Goal: Find specific page/section: Find specific page/section

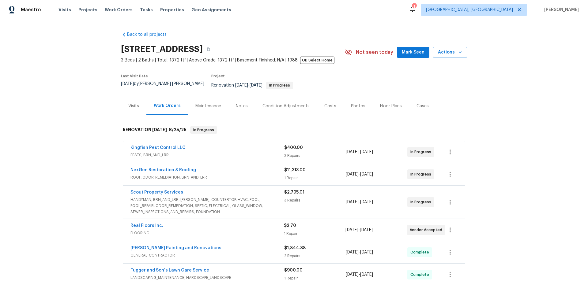
click at [76, 120] on div "Back to all projects 2070 Tickford St, Middleburg, FL 32068 3 Beds | 2 Baths | …" at bounding box center [294, 150] width 588 height 262
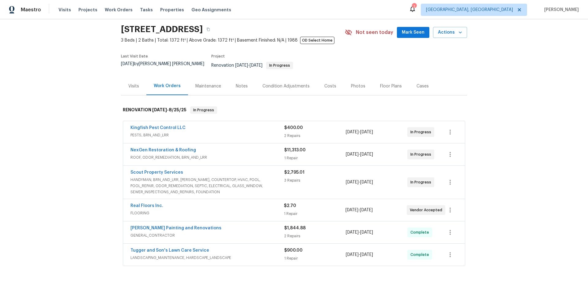
scroll to position [31, 0]
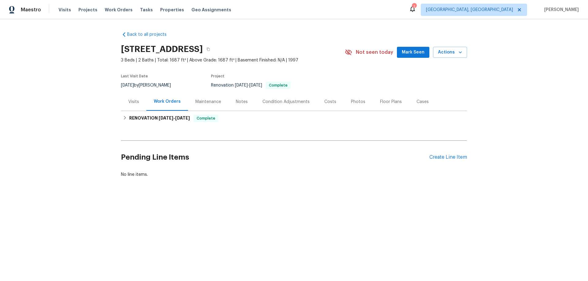
click at [134, 107] on div "Visits" at bounding box center [133, 102] width 25 height 18
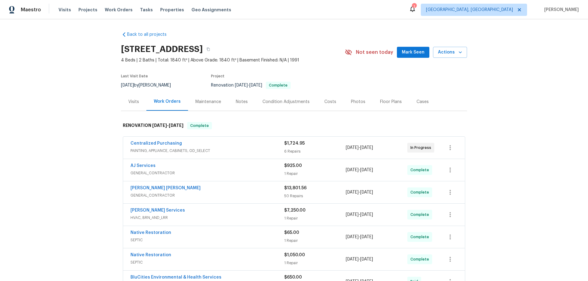
click at [95, 136] on div "Back to all projects 4039 Caney Creek Ln, Chapel Hill, TN 37034 4 Beds | 2 Bath…" at bounding box center [294, 150] width 588 height 262
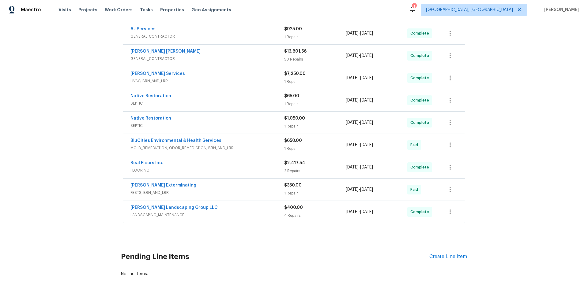
scroll to position [57, 0]
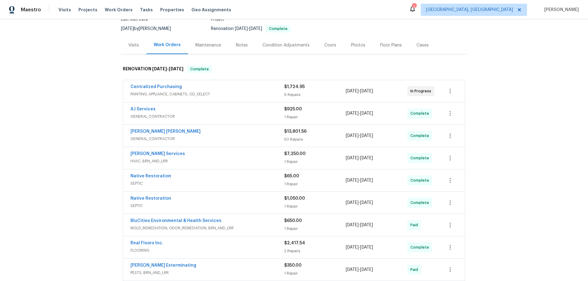
click at [58, 155] on div "Back to all projects 4039 Caney Creek Ln, Chapel Hill, TN 37034 4 Beds | 2 Bath…" at bounding box center [294, 150] width 588 height 262
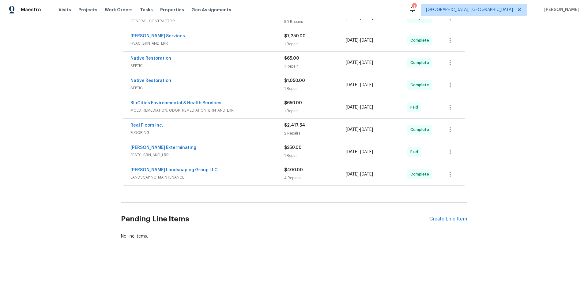
scroll to position [0, 0]
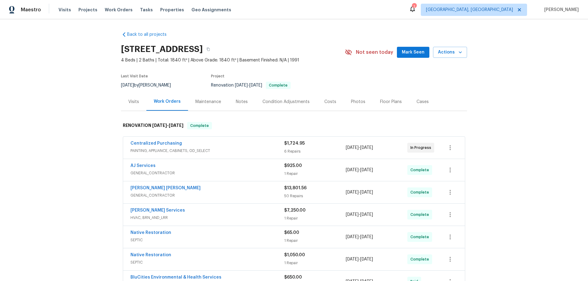
click at [86, 143] on div "Back to all projects 4039 Caney Creek Ln, Chapel Hill, TN 37034 4 Beds | 2 Bath…" at bounding box center [294, 150] width 588 height 262
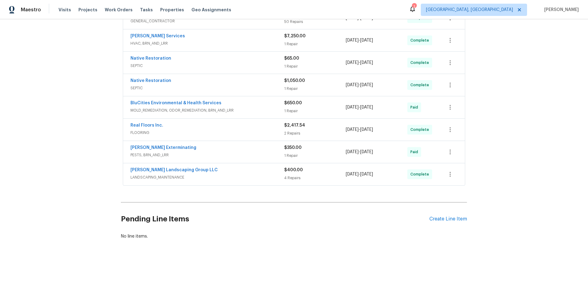
click at [113, 167] on div "Back to all projects 4039 Caney Creek Ln, Chapel Hill, TN 37034 4 Beds | 2 Bath…" at bounding box center [294, 150] width 588 height 262
click at [67, 140] on div "Back to all projects 4039 Caney Creek Ln, Chapel Hill, TN 37034 4 Beds | 2 Bath…" at bounding box center [294, 150] width 588 height 262
click at [92, 100] on div "Back to all projects 4039 Caney Creek Ln, Chapel Hill, TN 37034 4 Beds | 2 Bath…" at bounding box center [294, 150] width 588 height 262
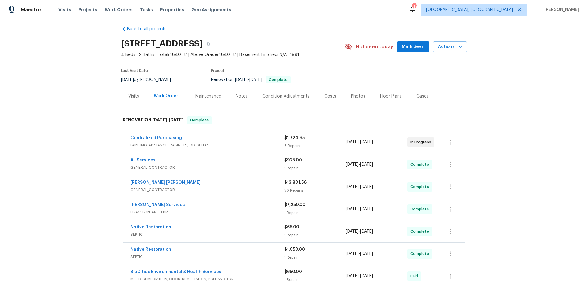
scroll to position [0, 0]
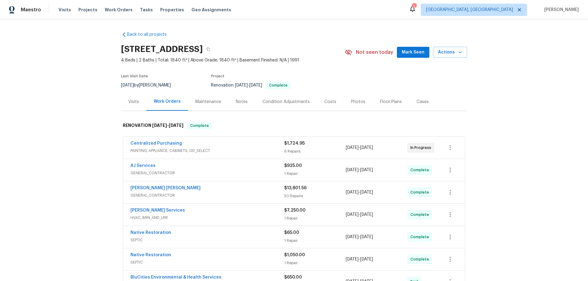
click at [92, 130] on div "Back to all projects 4039 Caney Creek Ln, Chapel Hill, TN 37034 4 Beds | 2 Bath…" at bounding box center [294, 150] width 588 height 262
click at [68, 125] on div "Back to all projects 4039 Caney Creek Ln, Chapel Hill, TN 37034 4 Beds | 2 Bath…" at bounding box center [294, 150] width 588 height 262
click at [90, 86] on div "Back to all projects 4039 Caney Creek Ln, Chapel Hill, TN 37034 4 Beds | 2 Bath…" at bounding box center [294, 150] width 588 height 262
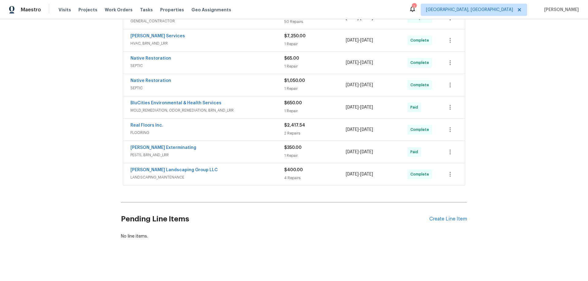
click at [102, 94] on div "Back to all projects 4039 Caney Creek Ln, Chapel Hill, TN 37034 4 Beds | 2 Bath…" at bounding box center [294, 150] width 588 height 262
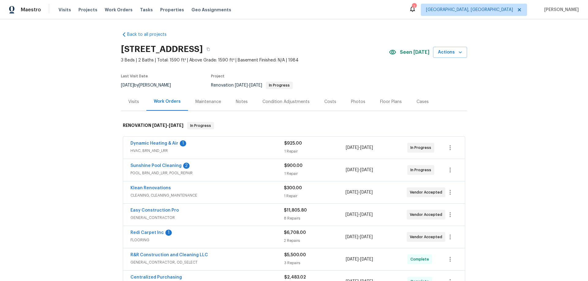
click at [83, 125] on div "Back to all projects 2315 Hidden Lake St, Kissimmee, FL 34741 3 Beds | 2 Baths …" at bounding box center [294, 150] width 588 height 262
click at [88, 124] on div "Back to all projects 2315 Hidden Lake St, Kissimmee, FL 34741 3 Beds | 2 Baths …" at bounding box center [294, 150] width 588 height 262
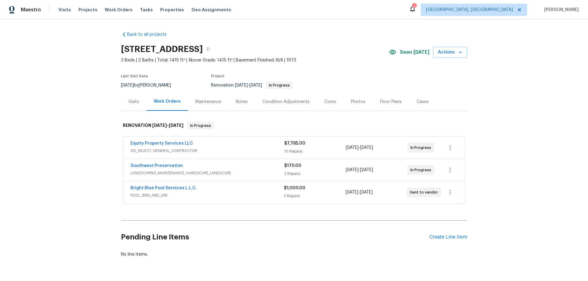
click at [67, 112] on div "Back to all projects 2337 W Tierra Buena Ln, Phoenix, AZ 85023 3 Beds | 2 Baths…" at bounding box center [294, 150] width 588 height 262
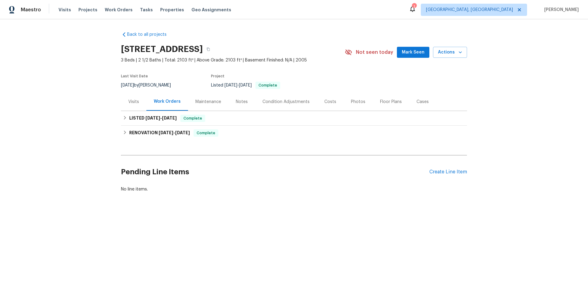
click at [143, 102] on div "Visits" at bounding box center [133, 102] width 25 height 18
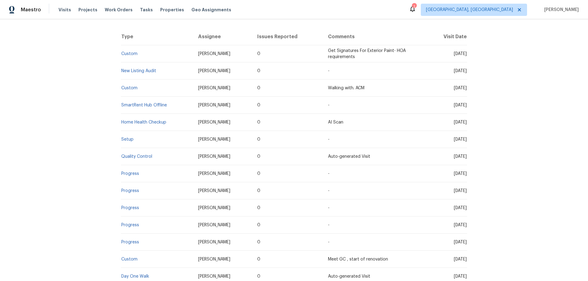
scroll to position [122, 0]
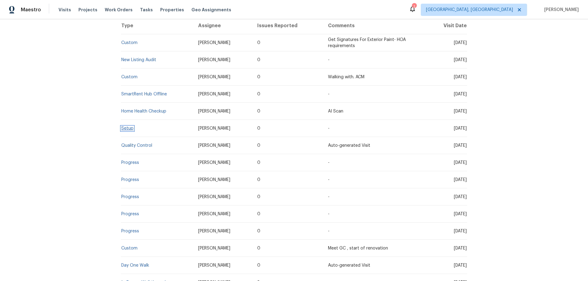
click at [128, 129] on link "Setup" at bounding box center [127, 128] width 12 height 4
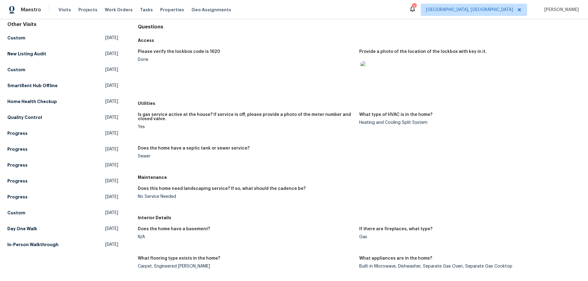
scroll to position [61, 0]
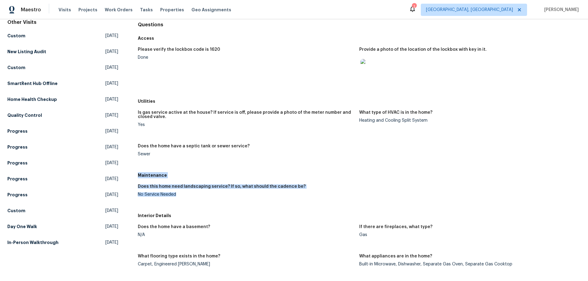
drag, startPoint x: 136, startPoint y: 175, endPoint x: 206, endPoint y: 205, distance: 75.9
click at [190, 203] on div "Maintenance Does this home need landscaping service? If so, what should the cad…" at bounding box center [359, 190] width 442 height 40
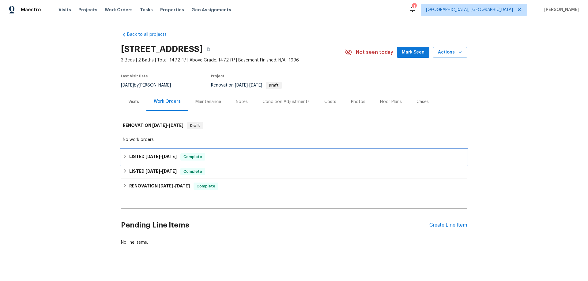
drag, startPoint x: 148, startPoint y: 155, endPoint x: 164, endPoint y: 172, distance: 22.7
click at [149, 155] on span "8/26/25" at bounding box center [152, 157] width 15 height 4
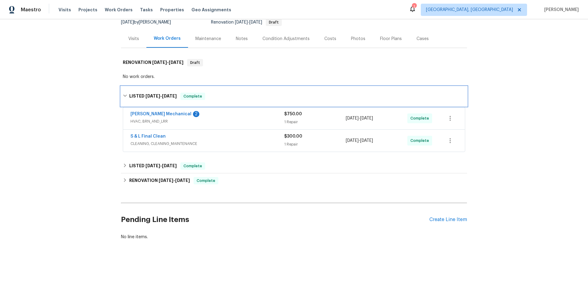
scroll to position [67, 0]
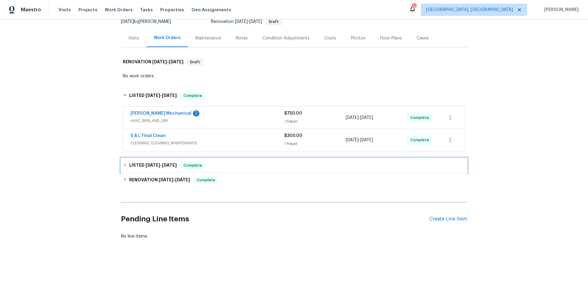
click at [156, 163] on span "8/9/25 - 8/11/25" at bounding box center [160, 165] width 31 height 4
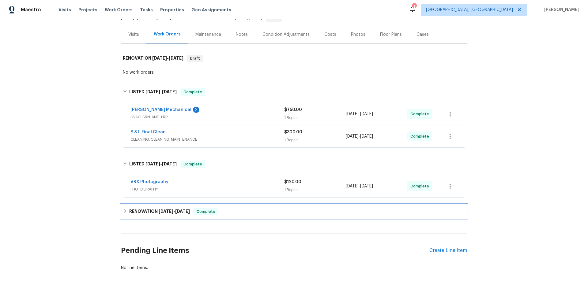
click at [146, 208] on h6 "RENOVATION 7/30/25 - 8/6/25" at bounding box center [159, 211] width 61 height 7
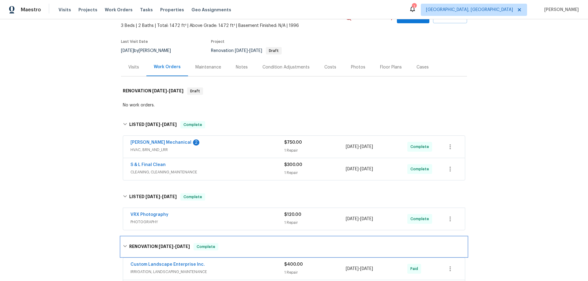
scroll to position [0, 0]
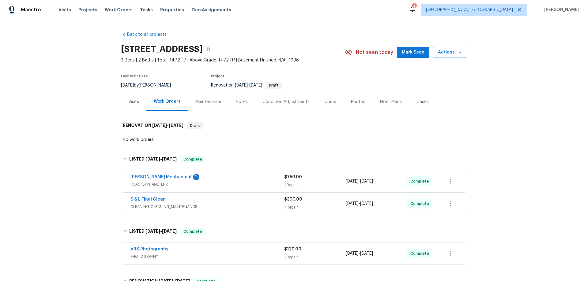
click at [126, 106] on div "Visits" at bounding box center [133, 102] width 25 height 18
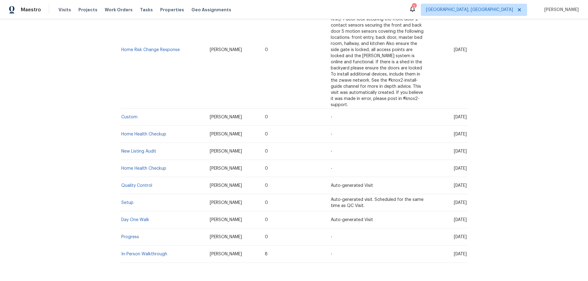
scroll to position [634, 0]
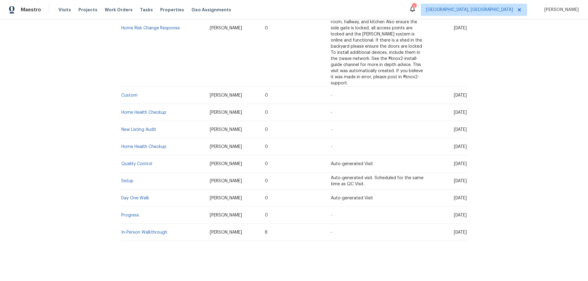
click at [129, 177] on td "Setup" at bounding box center [163, 181] width 84 height 17
click at [126, 179] on link "Setup" at bounding box center [127, 181] width 12 height 4
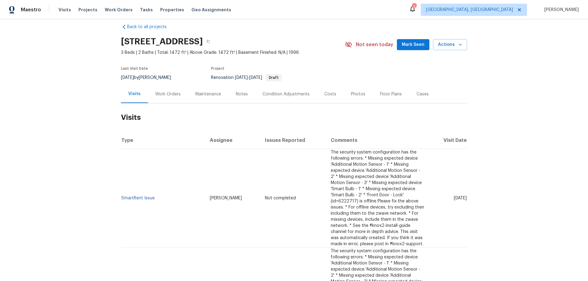
scroll to position [0, 0]
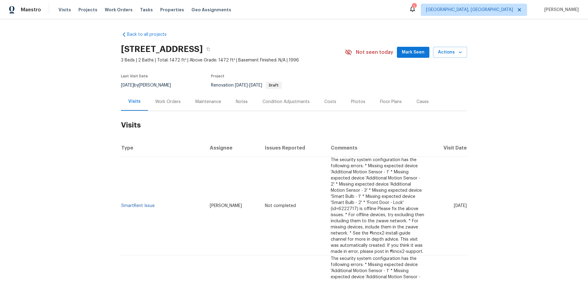
drag, startPoint x: 162, startPoint y: 103, endPoint x: 171, endPoint y: 114, distance: 14.4
click at [163, 103] on div "Work Orders" at bounding box center [167, 102] width 25 height 6
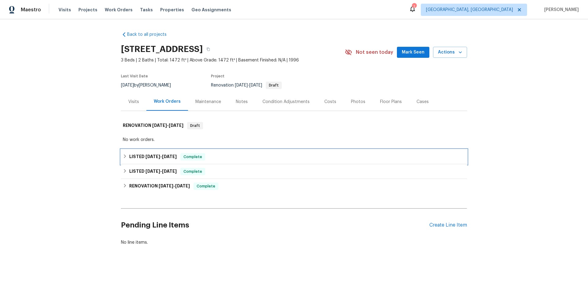
click at [147, 151] on div "LISTED 8/26/25 - 8/29/25 Complete" at bounding box center [294, 157] width 346 height 15
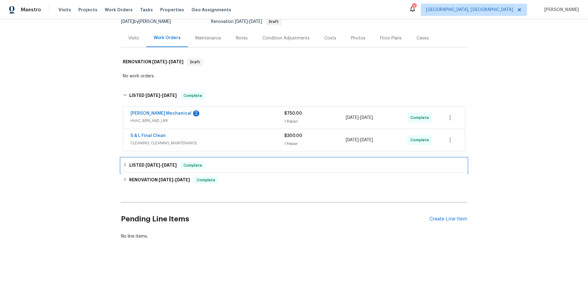
drag, startPoint x: 151, startPoint y: 162, endPoint x: 180, endPoint y: 179, distance: 33.1
click at [153, 163] on span "8/9/25" at bounding box center [152, 165] width 15 height 4
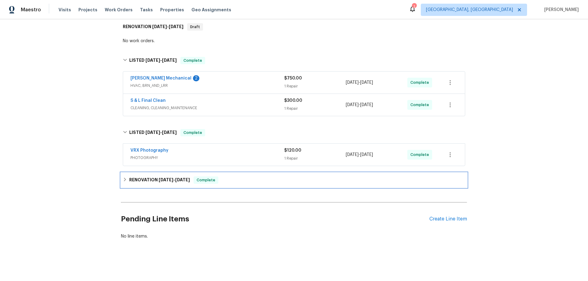
click at [159, 178] on span "7/30/25" at bounding box center [166, 180] width 15 height 4
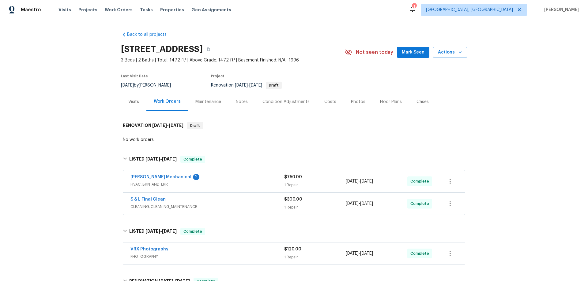
click at [54, 136] on div "Back to all projects 13058 Princeton Dr, Victorville, CA 92392 3 Beds | 2 Baths…" at bounding box center [294, 150] width 588 height 262
click at [58, 121] on div "Back to all projects 13058 Princeton Dr, Victorville, CA 92392 3 Beds | 2 Baths…" at bounding box center [294, 150] width 588 height 262
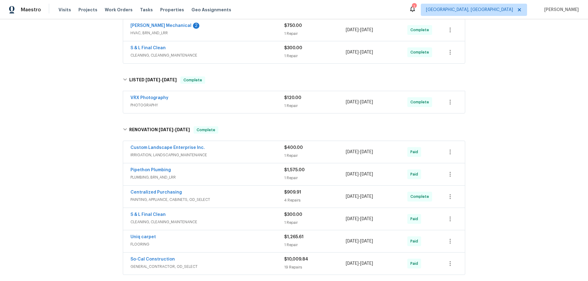
click at [87, 153] on div "Back to all projects 13058 Princeton Dr, Victorville, CA 92392 3 Beds | 2 Baths…" at bounding box center [294, 150] width 588 height 262
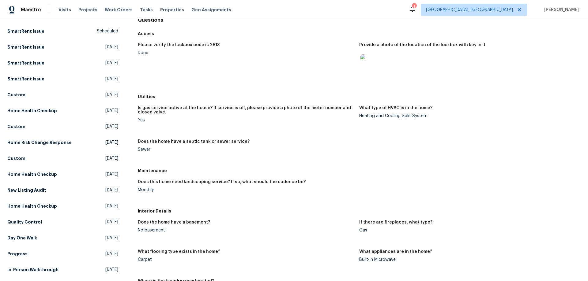
scroll to position [122, 0]
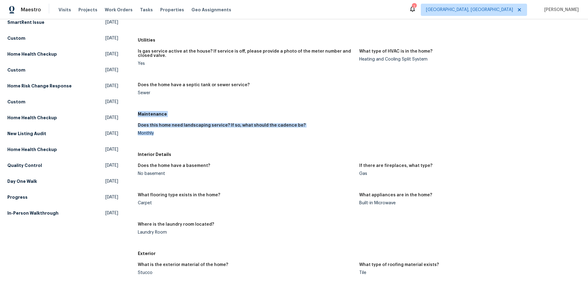
drag, startPoint x: 138, startPoint y: 115, endPoint x: 159, endPoint y: 142, distance: 33.8
click at [159, 142] on div "Maintenance Does this home need landscaping service? If so, what should the cad…" at bounding box center [359, 129] width 442 height 40
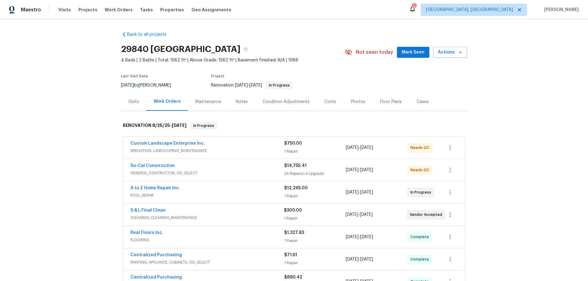
click at [84, 161] on div "Back to all projects 29840 Avenida De Real, Menifee, CA 92586 4 Beds | 2 Baths …" at bounding box center [294, 150] width 588 height 262
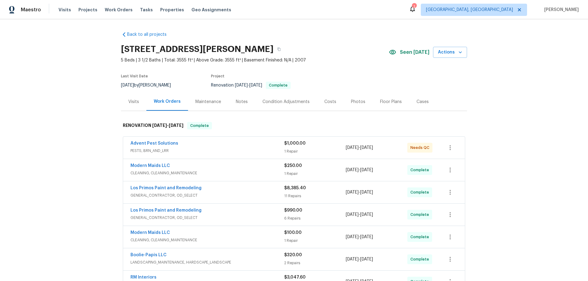
click at [91, 149] on div "Back to all projects [STREET_ADDRESS][PERSON_NAME] 5 Beds | 3 1/2 Baths | Total…" at bounding box center [294, 150] width 588 height 262
click at [91, 126] on div "Back to all projects 4318 James Bowie, San Antonio, TX 78253 5 Beds | 3 1/2 Bat…" at bounding box center [294, 150] width 588 height 262
click at [65, 110] on div "Back to all projects 4318 James Bowie, San Antonio, TX 78253 5 Beds | 3 1/2 Bat…" at bounding box center [294, 150] width 588 height 262
click at [69, 115] on div "Back to all projects 4318 James Bowie, San Antonio, TX 78253 5 Beds | 3 1/2 Bat…" at bounding box center [294, 150] width 588 height 262
click at [76, 96] on div "Back to all projects 4318 James Bowie, San Antonio, TX 78253 5 Beds | 3 1/2 Bat…" at bounding box center [294, 150] width 588 height 262
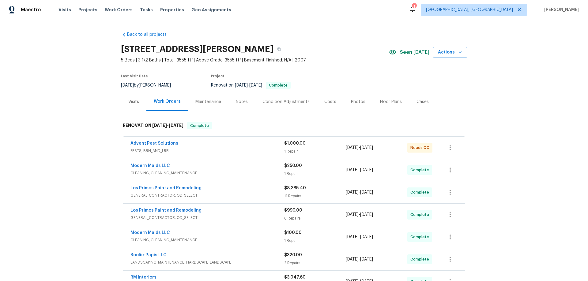
click at [76, 113] on div "Back to all projects 4318 James Bowie, San Antonio, TX 78253 5 Beds | 3 1/2 Bat…" at bounding box center [294, 150] width 588 height 262
click at [58, 177] on div "Back to all projects 4318 James Bowie, San Antonio, TX 78253 5 Beds | 3 1/2 Bat…" at bounding box center [294, 150] width 588 height 262
click at [76, 117] on div "Back to all projects 4318 James Bowie, San Antonio, TX 78253 5 Beds | 3 1/2 Bat…" at bounding box center [294, 150] width 588 height 262
click at [83, 104] on div "Back to all projects 4318 James Bowie, San Antonio, TX 78253 5 Beds | 3 1/2 Bat…" at bounding box center [294, 150] width 588 height 262
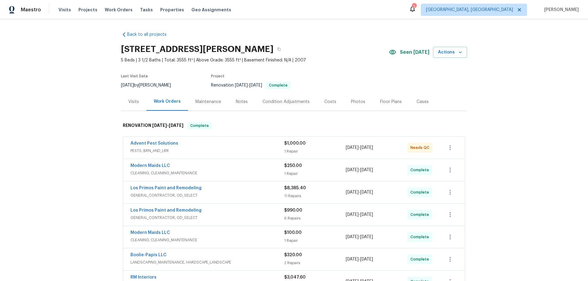
click at [35, 125] on div "Back to all projects 4318 James Bowie, San Antonio, TX 78253 5 Beds | 3 1/2 Bat…" at bounding box center [294, 150] width 588 height 262
click at [80, 141] on div "Back to all projects 4318 James Bowie, San Antonio, TX 78253 5 Beds | 3 1/2 Bat…" at bounding box center [294, 150] width 588 height 262
click at [65, 125] on div "Back to all projects 4318 James Bowie, San Antonio, TX 78253 5 Beds | 3 1/2 Bat…" at bounding box center [294, 150] width 588 height 262
click at [62, 99] on div "Back to all projects 4318 James Bowie, San Antonio, TX 78253 5 Beds | 3 1/2 Bat…" at bounding box center [294, 150] width 588 height 262
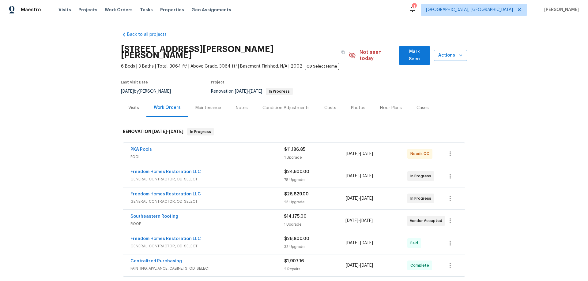
click at [83, 128] on div "Back to all projects 19331 Sandy Springs Cir, Lutz, FL 33558 6 Beds | 3 Baths |…" at bounding box center [294, 150] width 588 height 262
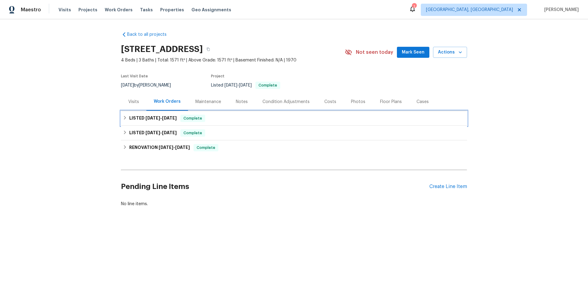
click at [136, 121] on h6 "LISTED [DATE] - [DATE]" at bounding box center [152, 118] width 47 height 7
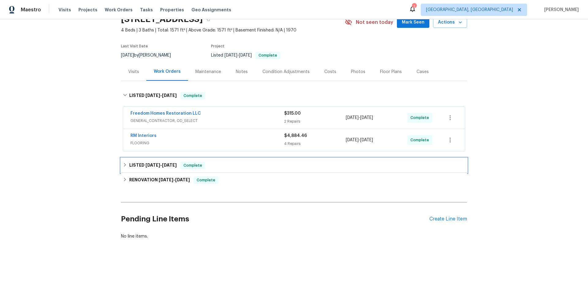
drag, startPoint x: 129, startPoint y: 161, endPoint x: 114, endPoint y: 168, distance: 16.7
click at [129, 162] on h6 "LISTED [DATE] - [DATE]" at bounding box center [152, 165] width 47 height 7
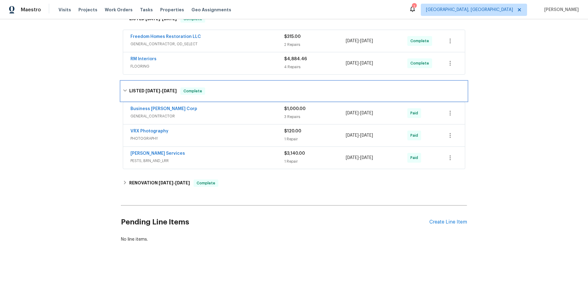
scroll to position [110, 0]
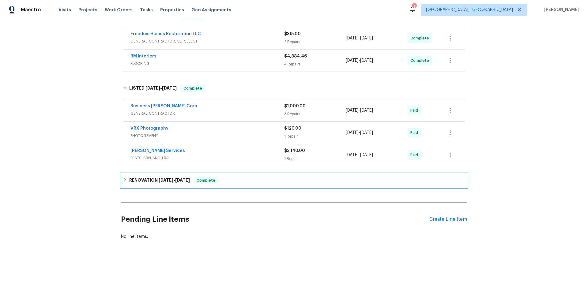
click at [129, 182] on h6 "RENOVATION 5/7/25 - 5/29/25" at bounding box center [159, 180] width 61 height 7
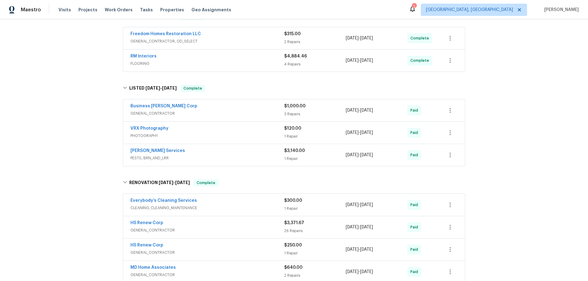
click at [92, 101] on div "Back to all projects 5225 20th St N, Saint Petersburg, FL 33714 4 Beds | 3 Bath…" at bounding box center [294, 150] width 588 height 262
click at [81, 136] on div "Back to all projects 5225 20th St N, Saint Petersburg, FL 33714 4 Beds | 3 Bath…" at bounding box center [294, 150] width 588 height 262
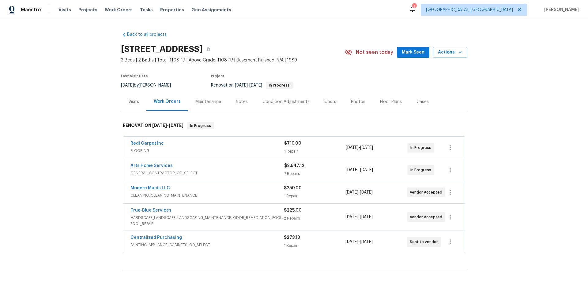
click at [77, 148] on div "Back to all projects [STREET_ADDRESS] 3 Beds | 2 Baths | Total: 1108 ft² | Abov…" at bounding box center [294, 150] width 588 height 262
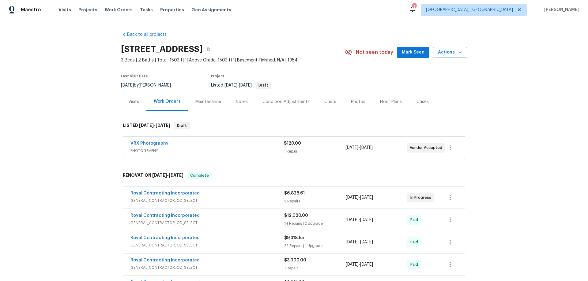
click at [110, 118] on div "Back to all projects [STREET_ADDRESS] 3 Beds | 2 Baths | Total: 1503 ft² | Abov…" at bounding box center [294, 150] width 588 height 262
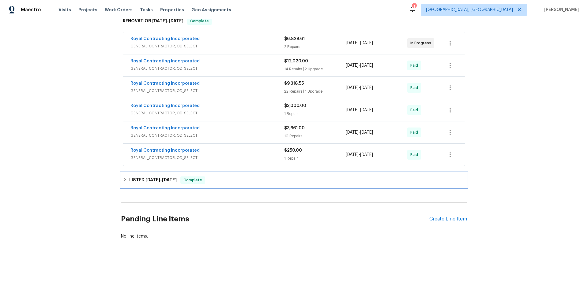
click at [124, 177] on icon at bounding box center [125, 179] width 4 height 4
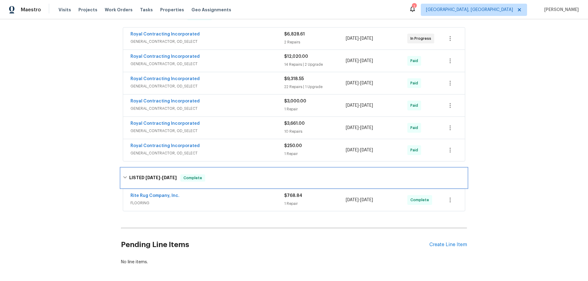
scroll to position [0, 0]
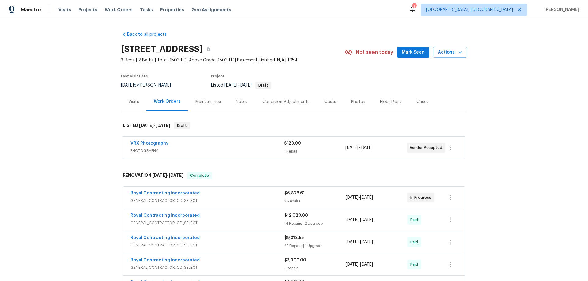
click at [84, 80] on div "Back to all projects [STREET_ADDRESS] 3 Beds | 2 Baths | Total: 1503 ft² | Abov…" at bounding box center [294, 150] width 588 height 262
click at [101, 133] on div "Back to all projects [STREET_ADDRESS] 3 Beds | 2 Baths | Total: 1503 ft² | Abov…" at bounding box center [294, 150] width 588 height 262
click at [56, 139] on div "Back to all projects [STREET_ADDRESS] 3 Beds | 2 Baths | Total: 1503 ft² | Abov…" at bounding box center [294, 150] width 588 height 262
click at [83, 98] on div "Back to all projects [STREET_ADDRESS] 3 Beds | 2 Baths | Total: 1503 ft² | Abov…" at bounding box center [294, 150] width 588 height 262
click at [68, 80] on div "Back to all projects [STREET_ADDRESS] 3 Beds | 2 Baths | Total: 1503 ft² | Abov…" at bounding box center [294, 150] width 588 height 262
